Goal: Information Seeking & Learning: Check status

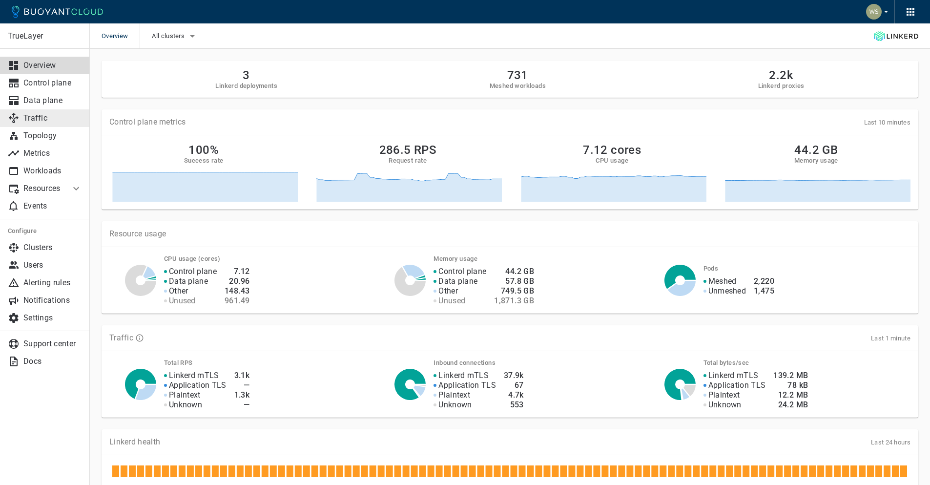
click at [51, 117] on p "Traffic" at bounding box center [52, 118] width 59 height 10
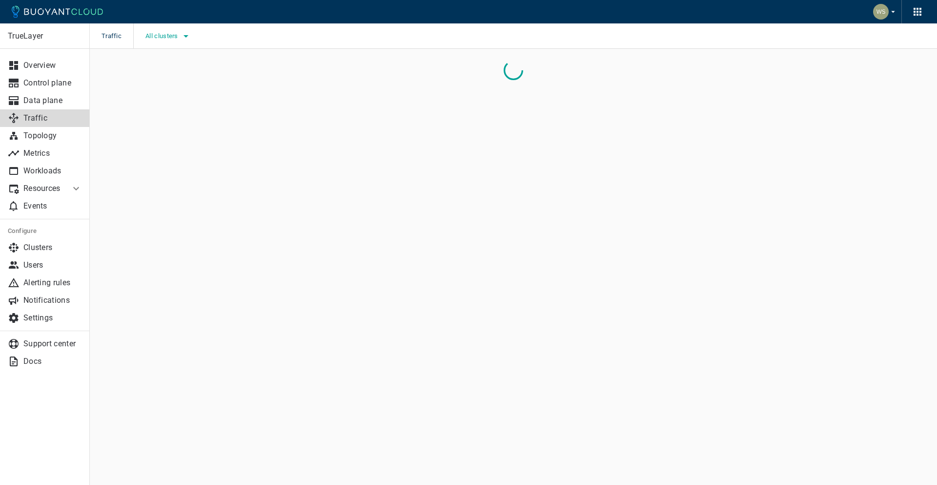
click at [167, 38] on span "All clusters" at bounding box center [162, 36] width 35 height 8
click at [214, 46] on span "Development-EKS" at bounding box center [200, 46] width 64 height 10
click at [159, 47] on input "Development-EKS" at bounding box center [158, 46] width 12 height 12
checkbox input "true"
click at [407, 62] on div at bounding box center [468, 242] width 937 height 485
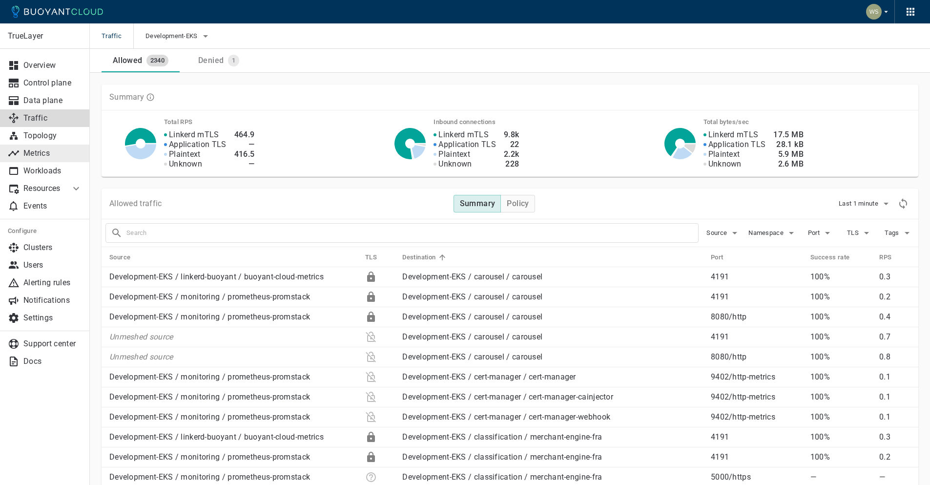
click at [43, 148] on p "Metrics" at bounding box center [52, 153] width 59 height 10
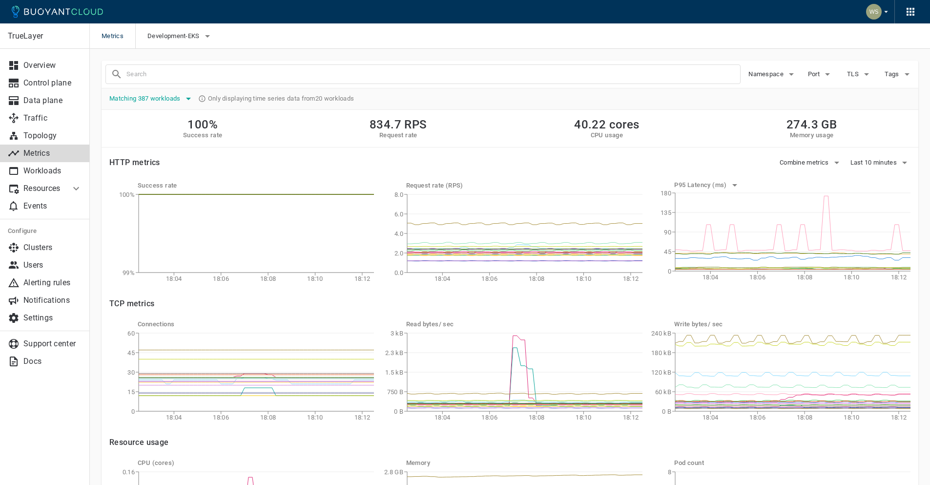
click at [175, 95] on span "Matching 387 workloads" at bounding box center [145, 99] width 73 height 8
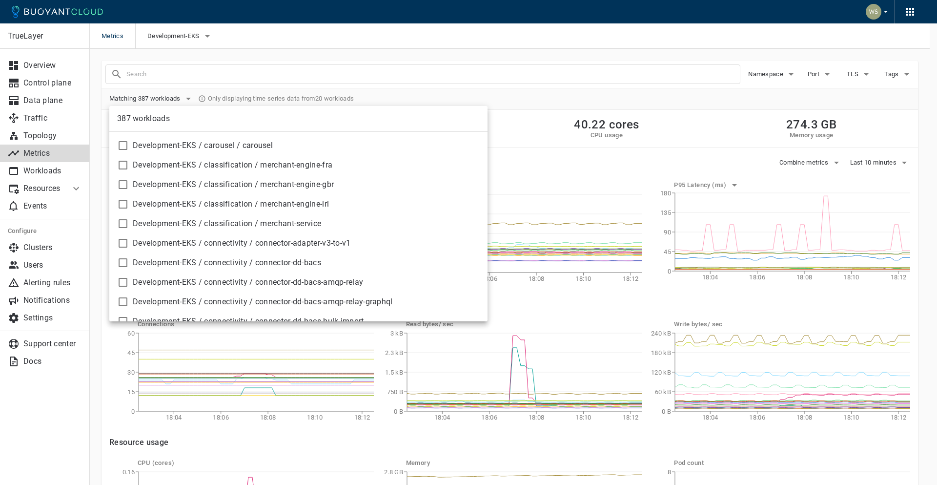
click at [226, 76] on div at bounding box center [468, 242] width 937 height 485
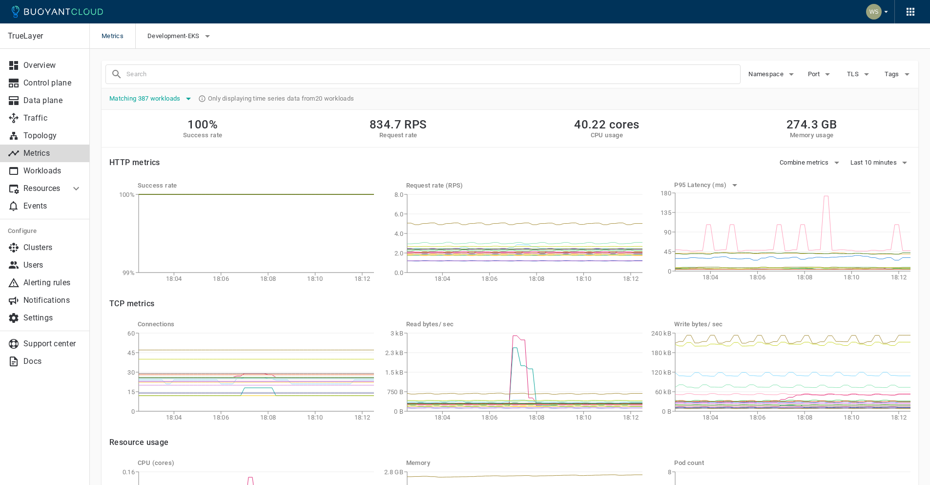
click at [165, 98] on span "Matching 387 workloads" at bounding box center [145, 99] width 73 height 8
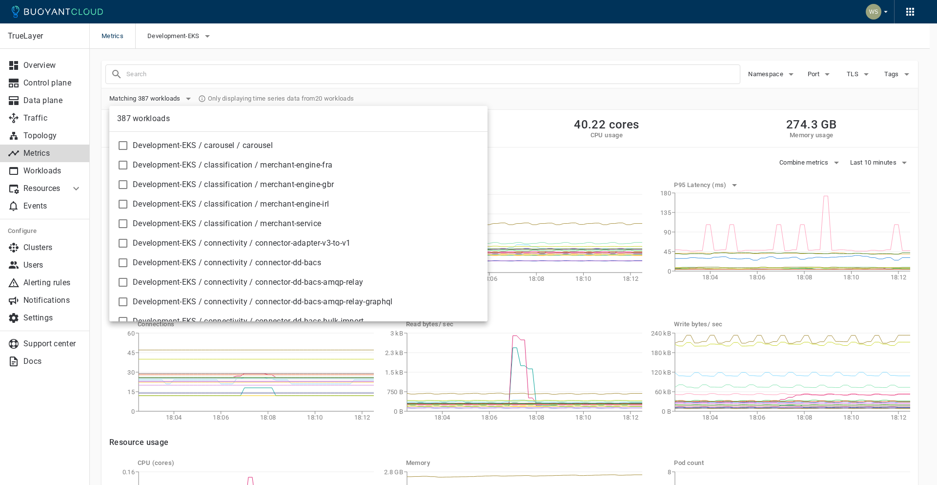
drag, startPoint x: 267, startPoint y: 74, endPoint x: 261, endPoint y: 77, distance: 6.5
click at [267, 73] on div at bounding box center [468, 242] width 937 height 485
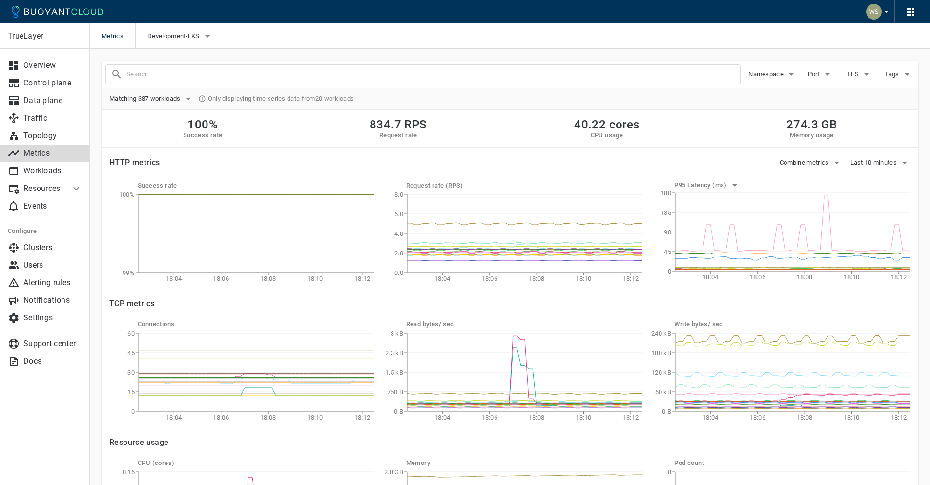
click at [229, 78] on div "387 workloads Development-EKS / carousel / carousel Development-EKS / classific…" at bounding box center [465, 115] width 930 height 231
click at [206, 75] on input "text" at bounding box center [432, 74] width 613 height 14
type input "payments-gateway"
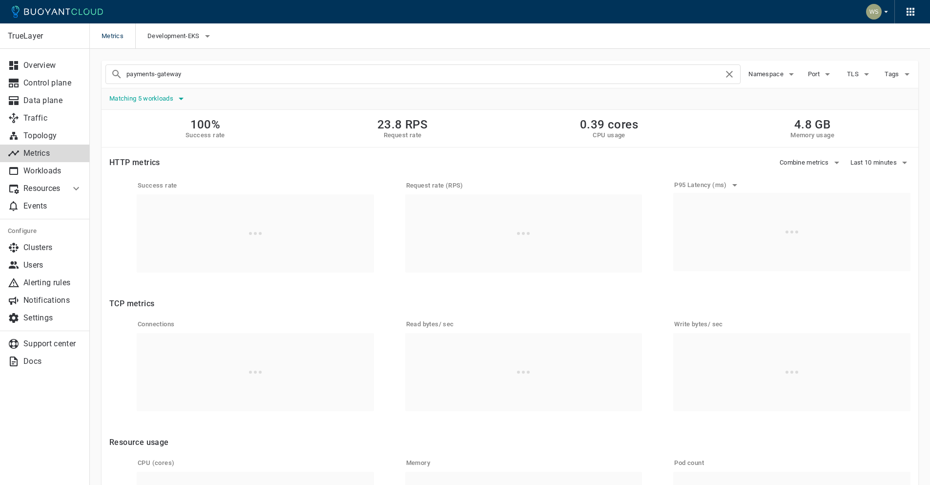
click at [176, 101] on icon "button" at bounding box center [181, 99] width 12 height 12
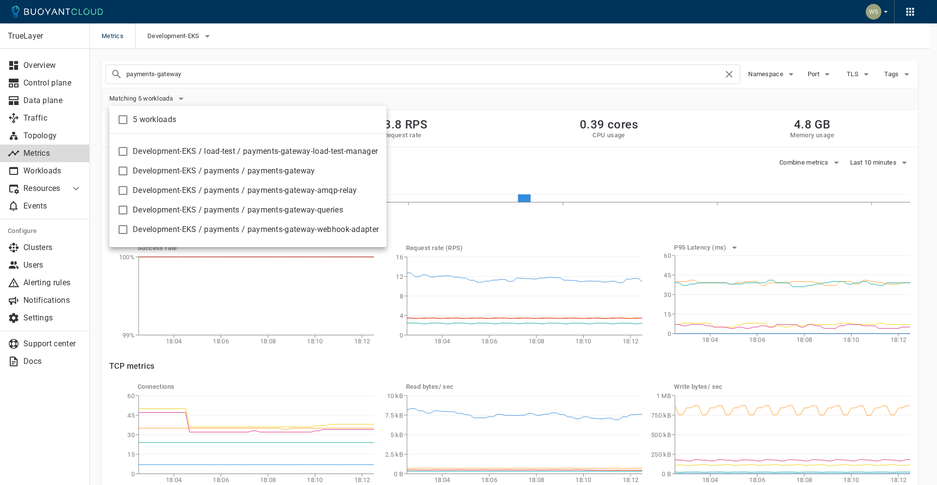
click at [122, 167] on input "checkbox" at bounding box center [123, 171] width 12 height 12
checkbox input "true"
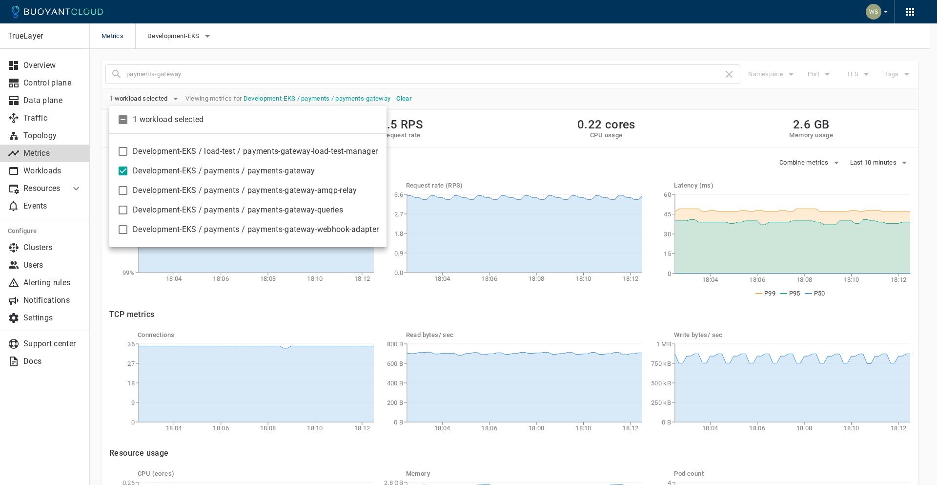
click at [540, 92] on div at bounding box center [468, 242] width 937 height 485
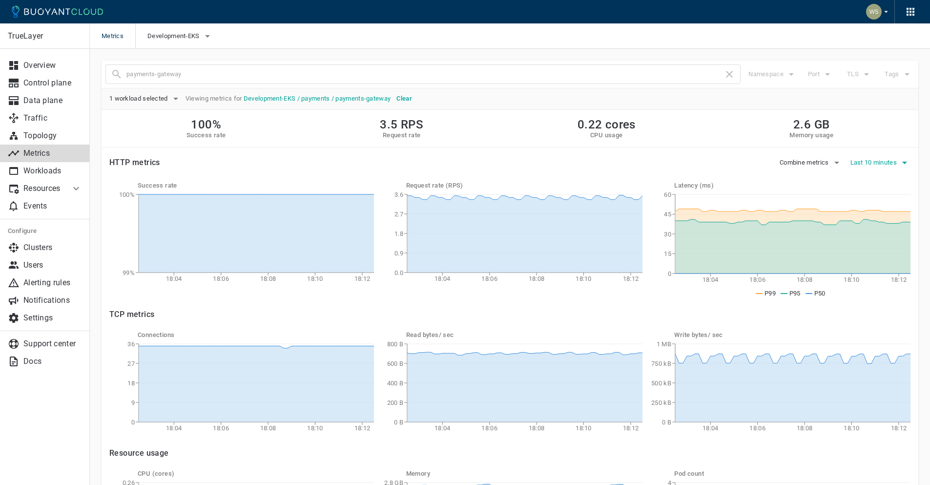
click at [887, 167] on button "Last 10 minutes" at bounding box center [880, 162] width 61 height 15
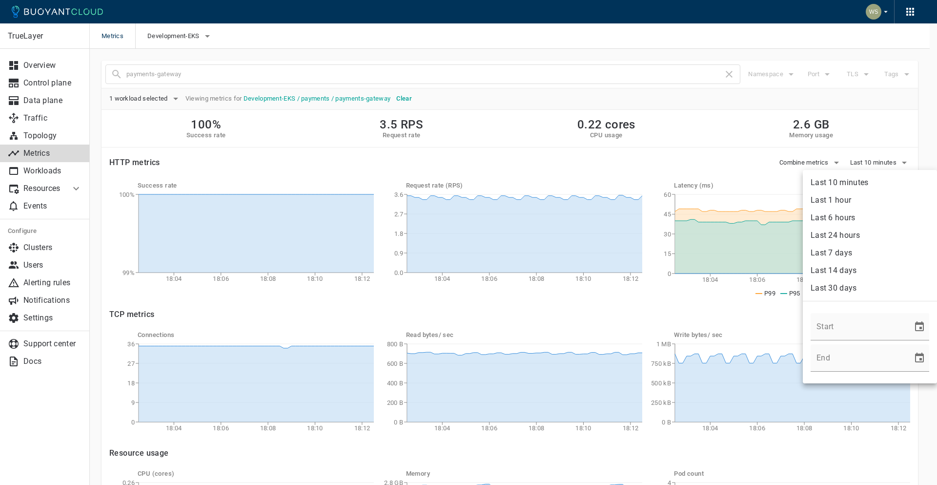
click at [882, 247] on li "Last 7 days" at bounding box center [870, 253] width 134 height 18
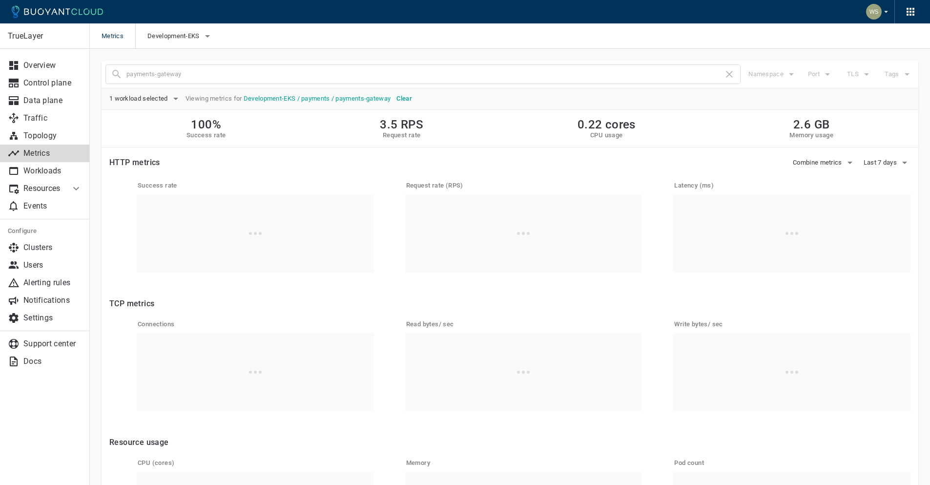
click at [732, 125] on div "100% Success rate 3.5 RPS Request rate 0.22 cores CPU usage 2.6 GB Memory usage" at bounding box center [509, 129] width 816 height 38
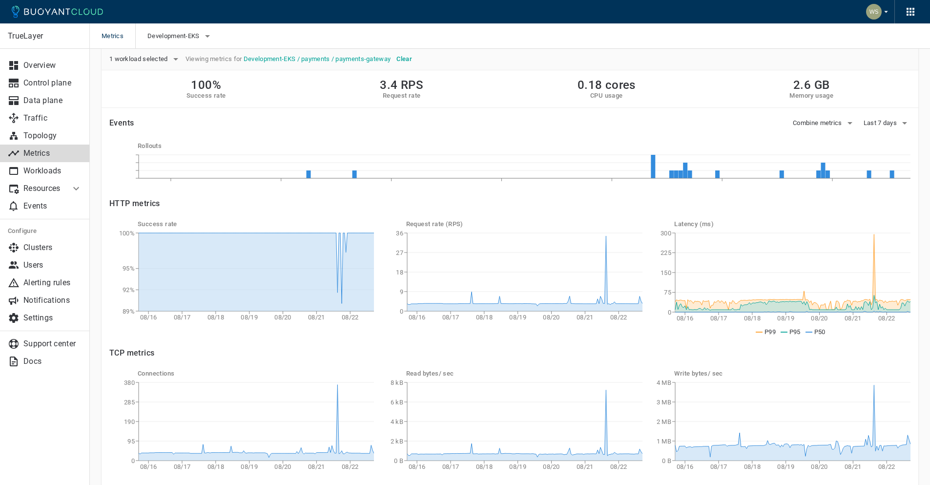
scroll to position [43, 0]
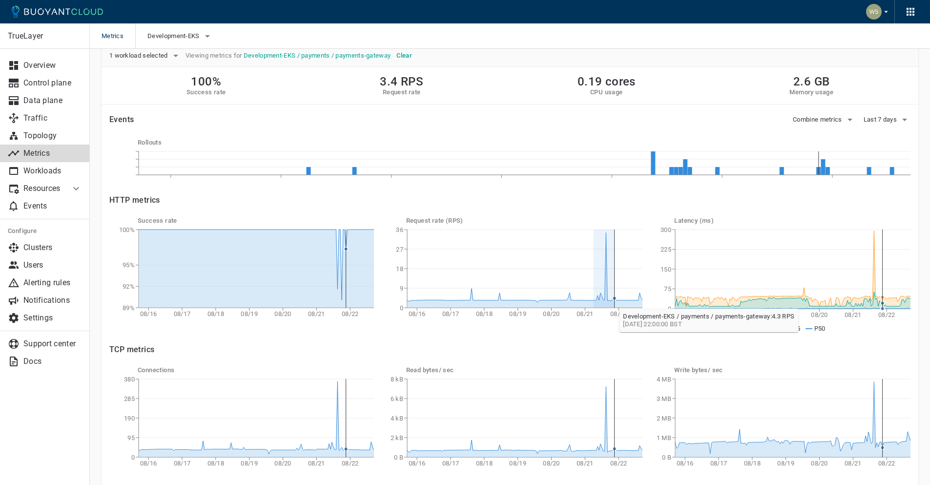
drag, startPoint x: 593, startPoint y: 304, endPoint x: 614, endPoint y: 304, distance: 21.5
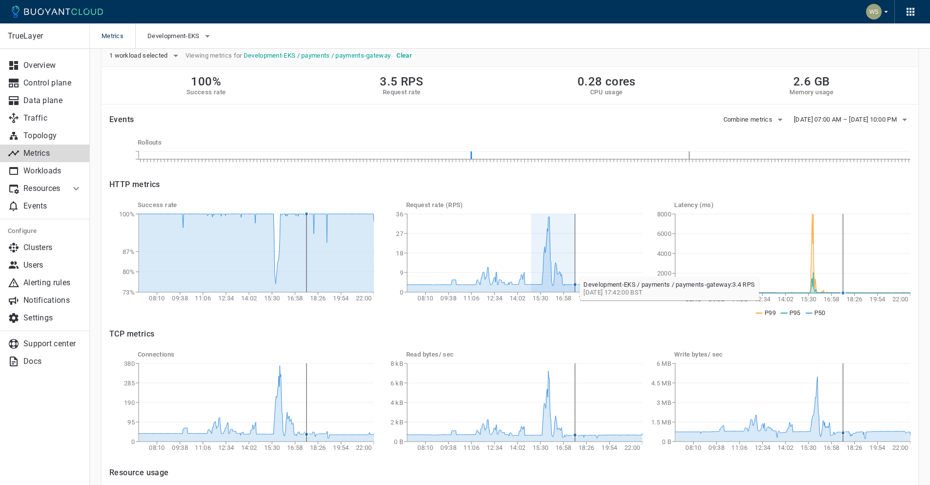
drag, startPoint x: 531, startPoint y: 269, endPoint x: 575, endPoint y: 272, distance: 44.0
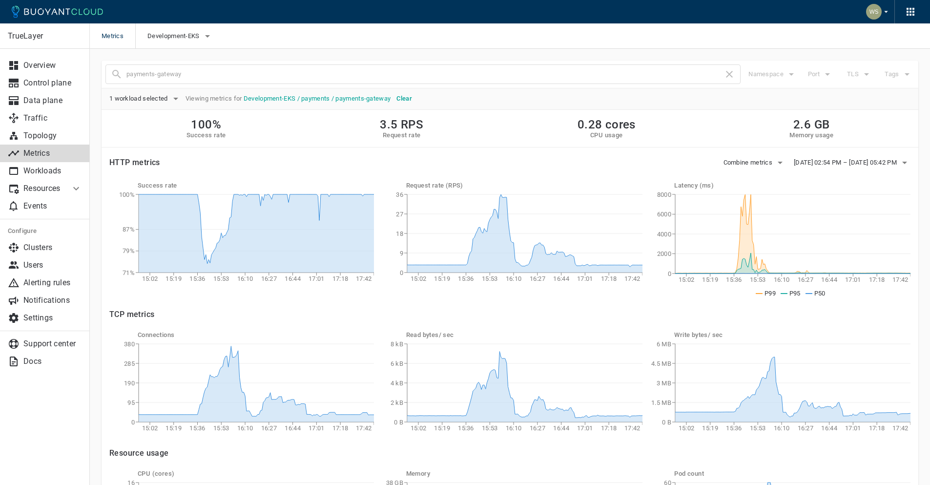
click at [476, 103] on div "1 workload selected Viewing metrics for Development-EKS / payments / payments-g…" at bounding box center [509, 98] width 801 height 15
click at [888, 86] on div "payments-gateway Namespace Port TLS Tags" at bounding box center [509, 75] width 816 height 28
click at [891, 160] on span "[DATE] 02:54 PM – [DATE] 05:42 PM" at bounding box center [845, 163] width 105 height 8
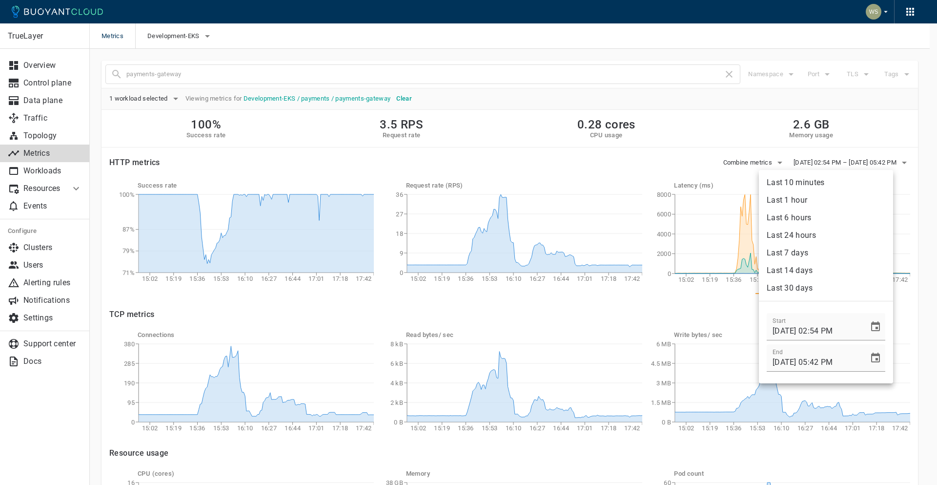
click at [830, 234] on li "Last 24 hours" at bounding box center [826, 235] width 134 height 18
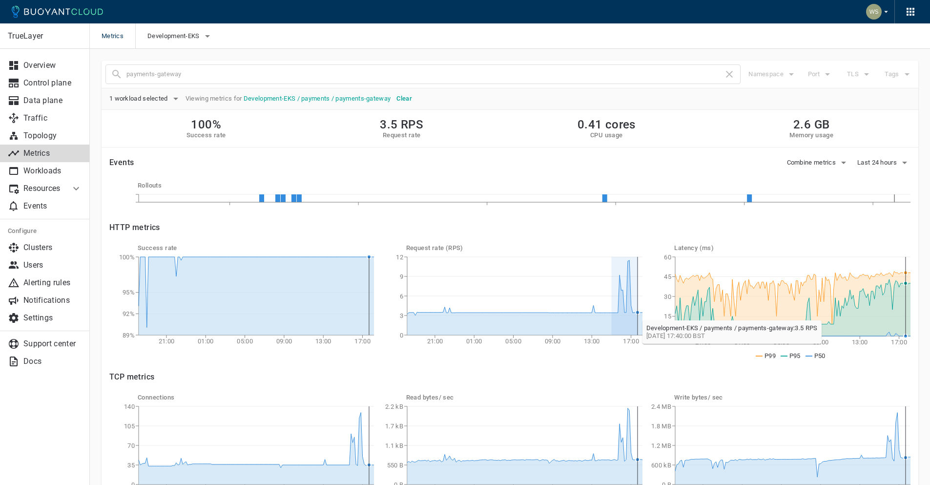
drag, startPoint x: 612, startPoint y: 314, endPoint x: 636, endPoint y: 316, distance: 24.5
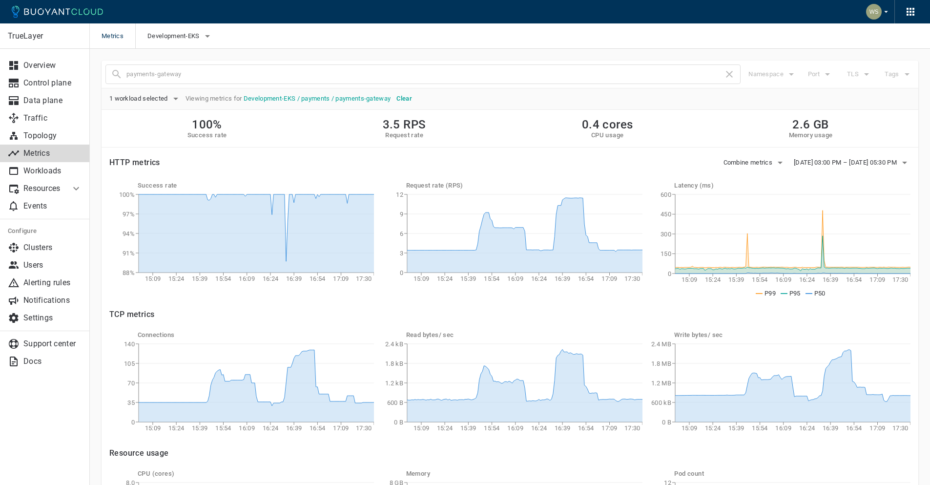
click at [712, 126] on div "100% Success rate 3.5 RPS Request rate 0.4 cores CPU usage 2.6 GB Memory usage" at bounding box center [509, 129] width 816 height 38
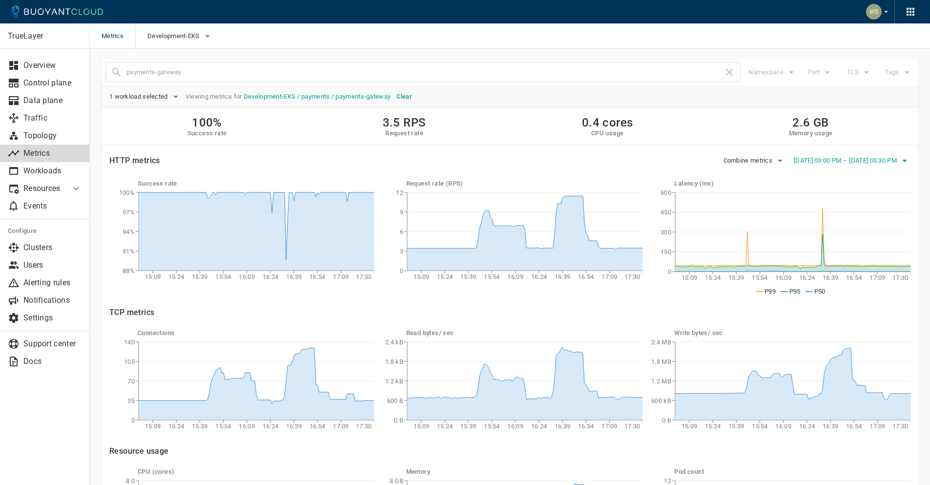
click at [847, 157] on span "[DATE] 03:00 PM – [DATE] 05:30 PM" at bounding box center [845, 161] width 105 height 8
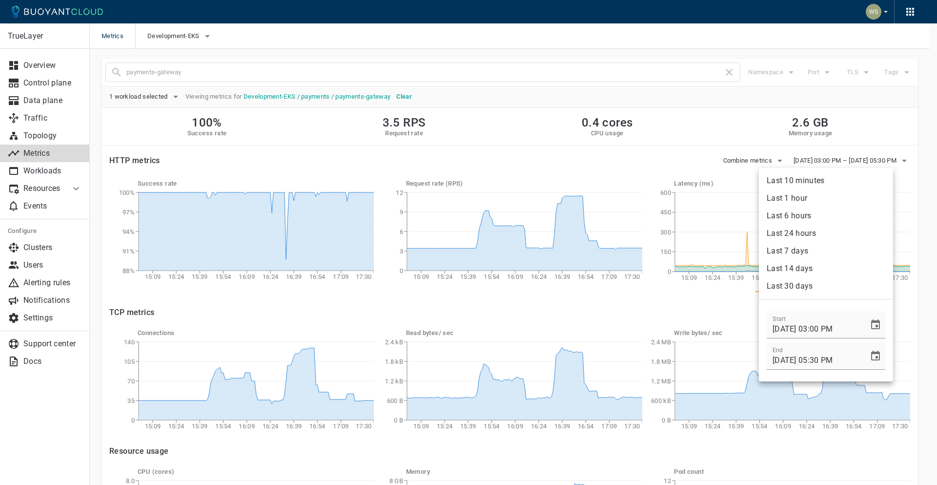
click at [810, 251] on li "Last 7 days" at bounding box center [826, 251] width 134 height 18
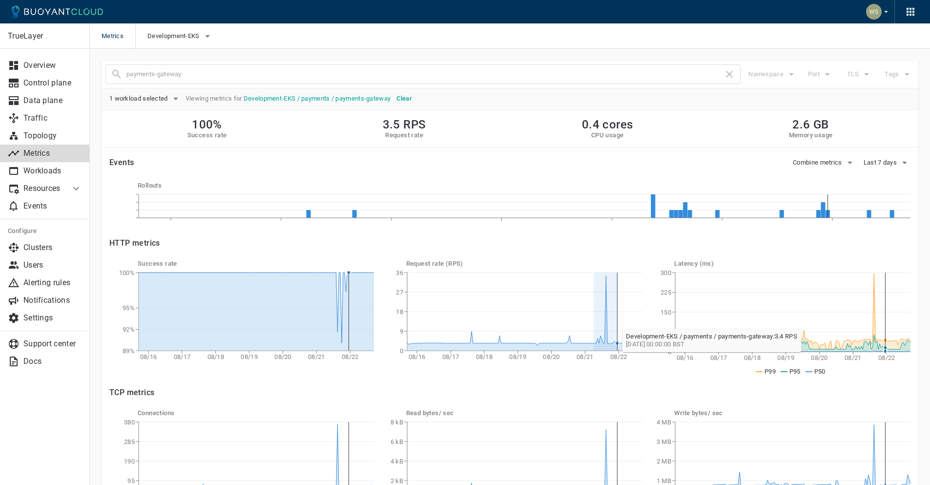
drag, startPoint x: 594, startPoint y: 324, endPoint x: 616, endPoint y: 324, distance: 22.5
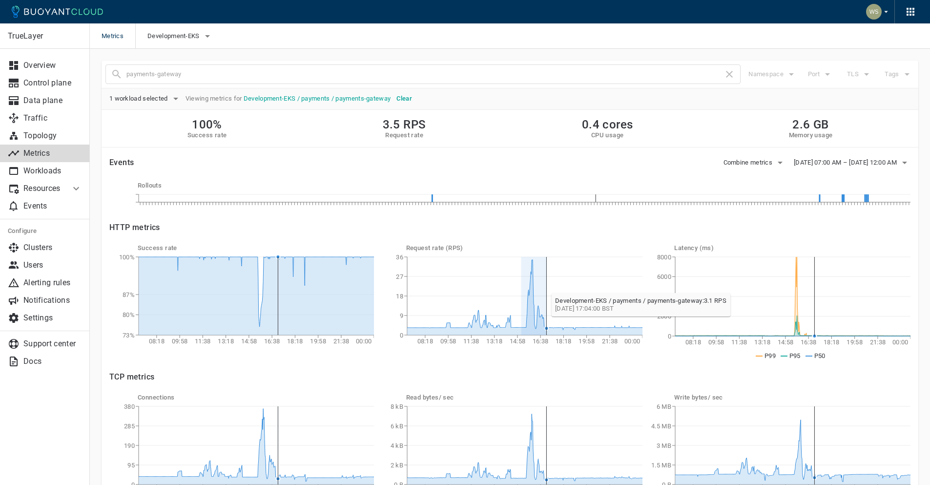
drag, startPoint x: 521, startPoint y: 288, endPoint x: 547, endPoint y: 288, distance: 26.8
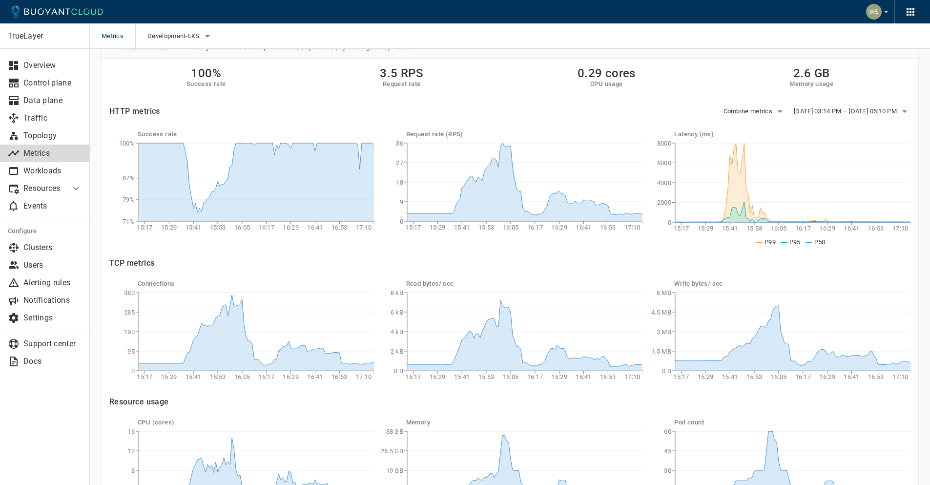
scroll to position [137, 0]
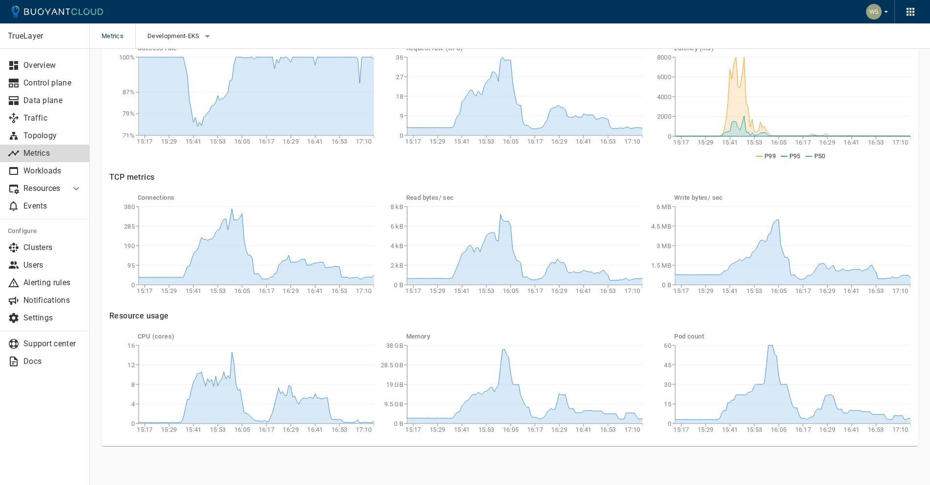
click at [328, 465] on div "TrueLayer Overview Control plane Data plane Traffic Topology Metrics Workloads …" at bounding box center [510, 198] width 840 height 573
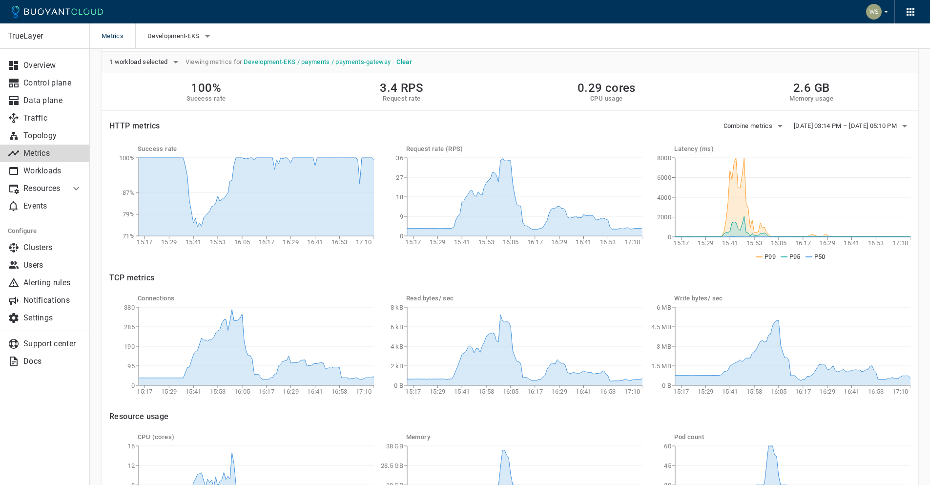
scroll to position [0, 0]
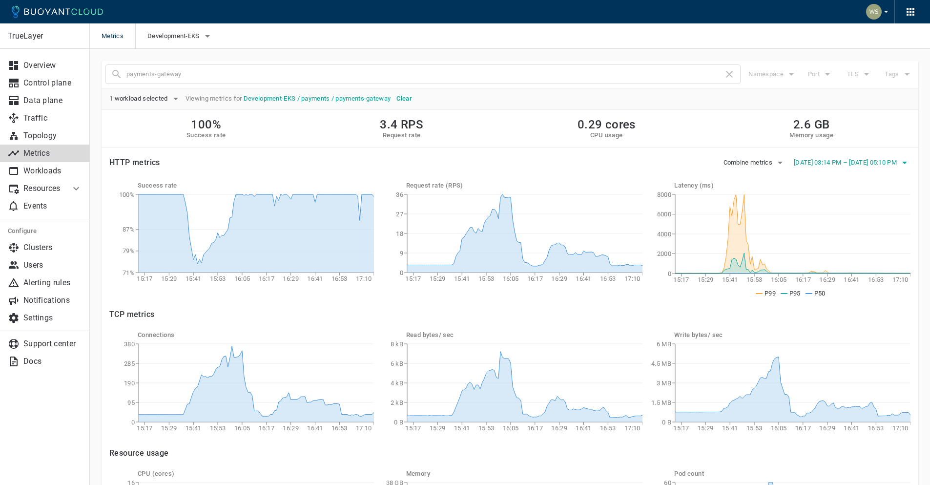
click at [883, 164] on span "[DATE] 03:14 PM – [DATE] 05:10 PM" at bounding box center [845, 163] width 105 height 8
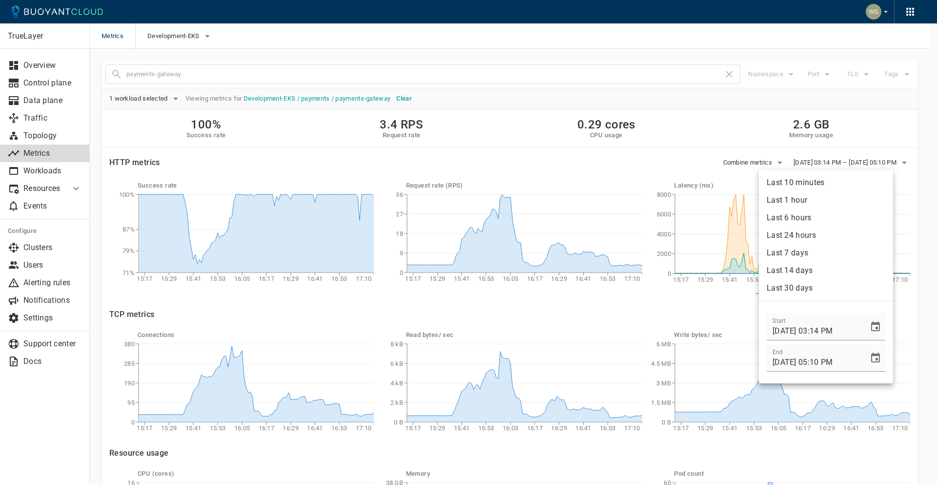
click at [838, 221] on li "Last 6 hours" at bounding box center [826, 218] width 134 height 18
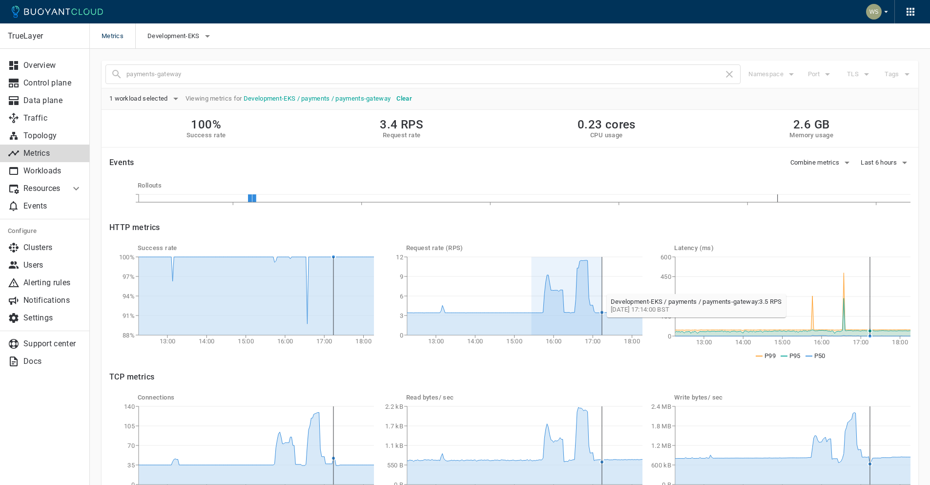
drag, startPoint x: 531, startPoint y: 284, endPoint x: 604, endPoint y: 290, distance: 72.5
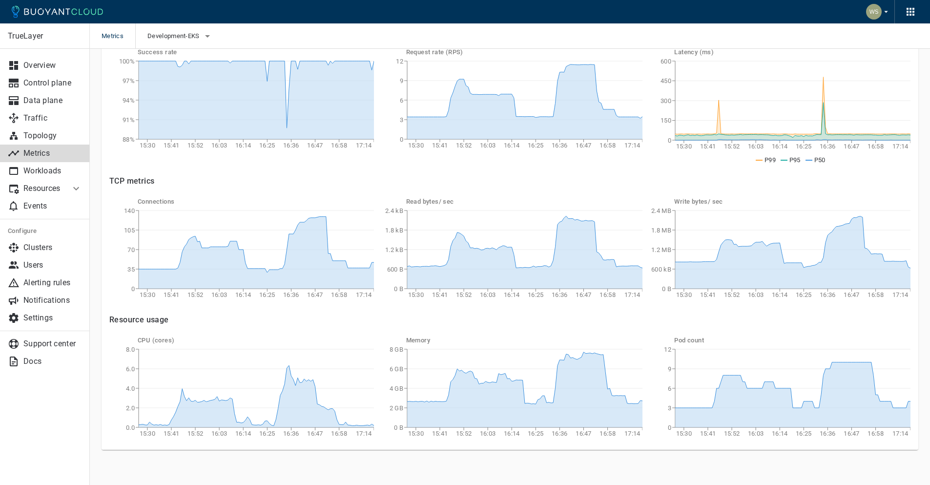
scroll to position [137, 0]
